Goal: Find specific page/section: Find specific page/section

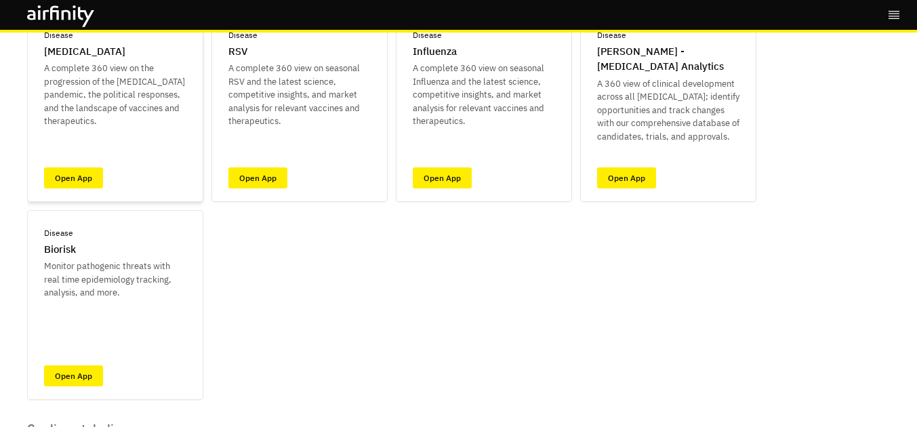
scroll to position [222, 0]
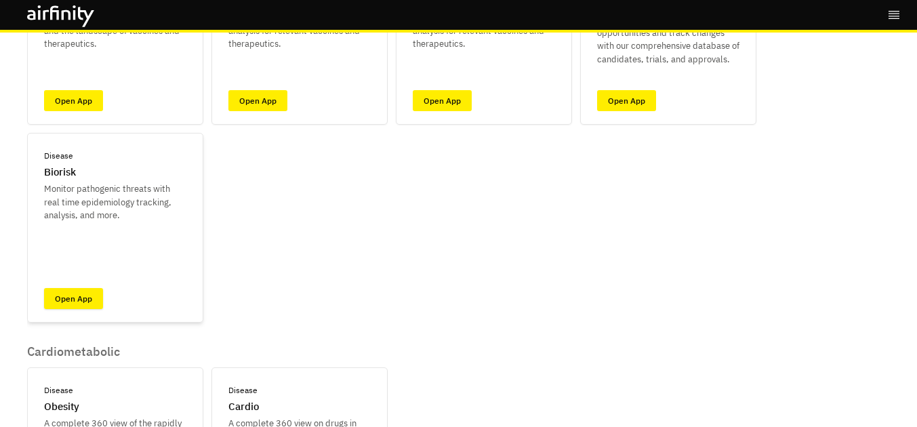
click at [77, 300] on link "Open App" at bounding box center [73, 298] width 59 height 21
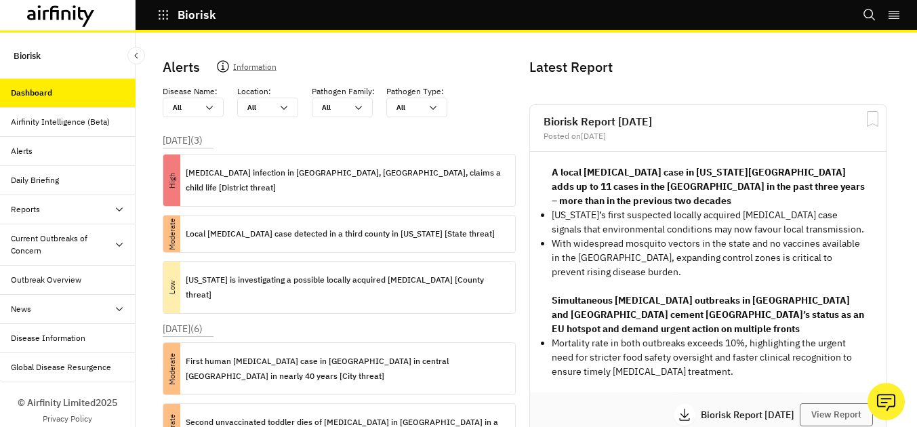
click at [102, 155] on div "Alerts" at bounding box center [73, 151] width 125 height 12
